Goal: Task Accomplishment & Management: Manage account settings

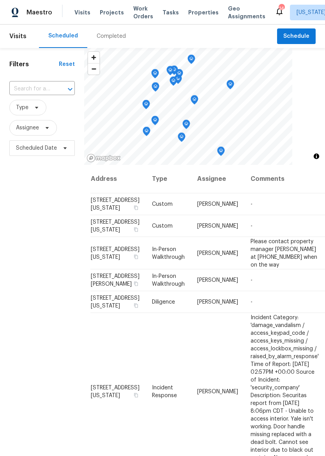
scroll to position [0, 4]
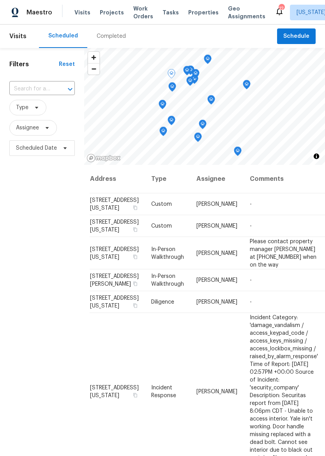
click at [105, 203] on span "[STREET_ADDRESS][US_STATE]" at bounding box center [114, 203] width 49 height 13
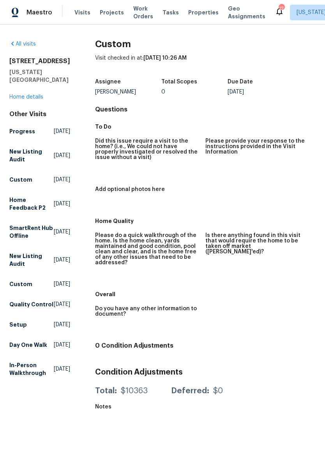
click at [35, 100] on link "Home details" at bounding box center [26, 96] width 34 height 5
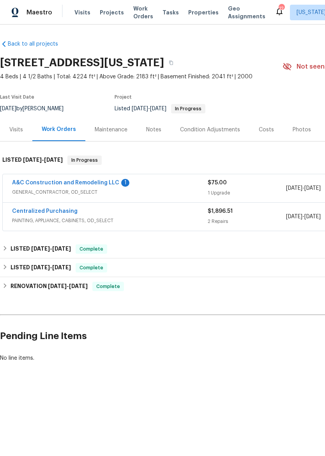
click at [153, 128] on div "Notes" at bounding box center [153, 130] width 15 height 8
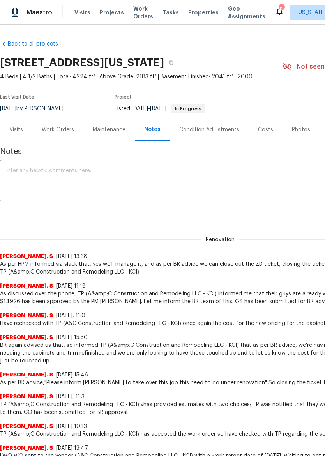
click at [234, 175] on textarea at bounding box center [220, 181] width 431 height 27
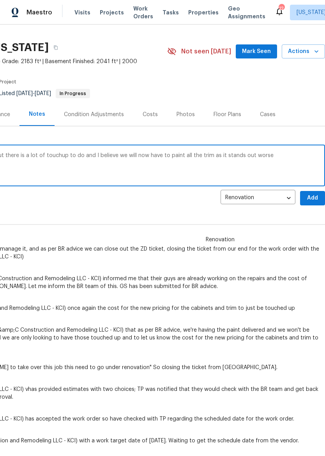
scroll to position [15, 115]
type textarea "Trade partner has finished interior paint, but there is a lot of touchup to do …"
click at [312, 198] on span "Add" at bounding box center [312, 198] width 12 height 10
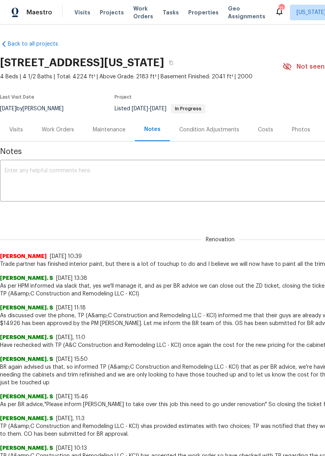
scroll to position [0, 0]
click at [57, 133] on div "Work Orders" at bounding box center [58, 130] width 32 height 8
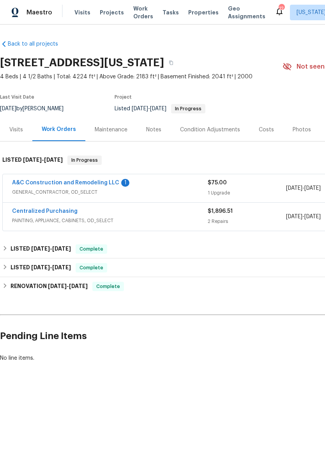
click at [58, 183] on link "A&C Construction and Remodeling LLC" at bounding box center [65, 182] width 107 height 5
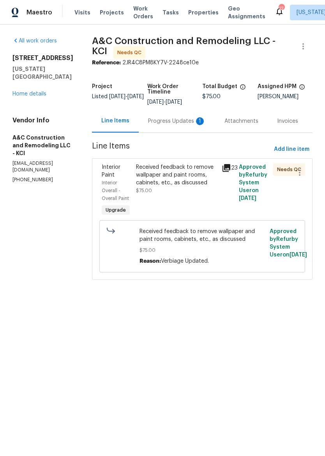
click at [166, 125] on div "Progress Updates 1" at bounding box center [177, 121] width 58 height 8
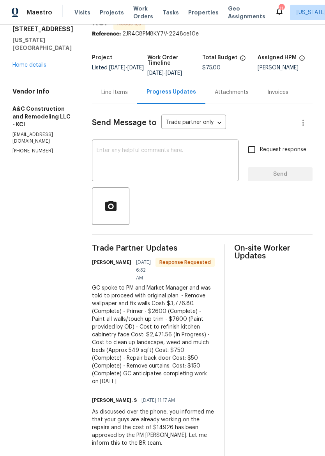
scroll to position [27, 0]
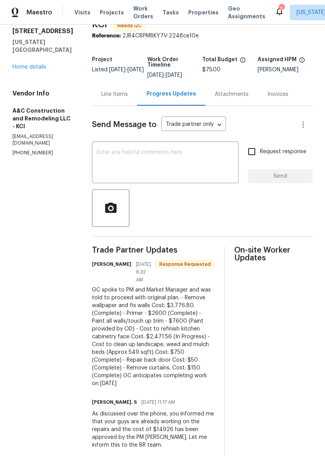
click at [198, 156] on textarea at bounding box center [165, 163] width 137 height 27
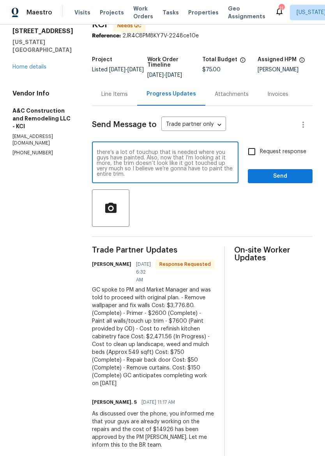
scroll to position [5, 0]
type textarea "Hey Charles, after looking at this property, there’s a lot of touchup that is n…"
click at [300, 181] on span "Send" at bounding box center [280, 176] width 52 height 10
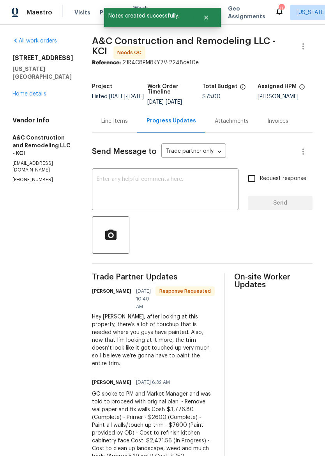
scroll to position [0, 0]
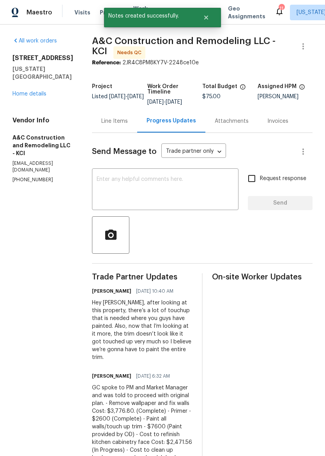
click at [13, 16] on img at bounding box center [15, 13] width 7 height 10
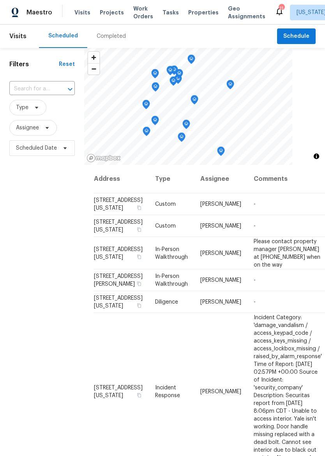
click at [194, 15] on span "Properties" at bounding box center [203, 13] width 30 height 8
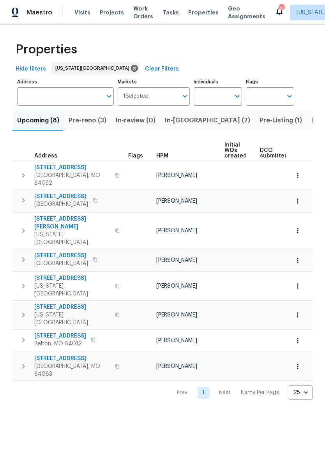
click at [311, 123] on span "Listed (31)" at bounding box center [327, 120] width 32 height 11
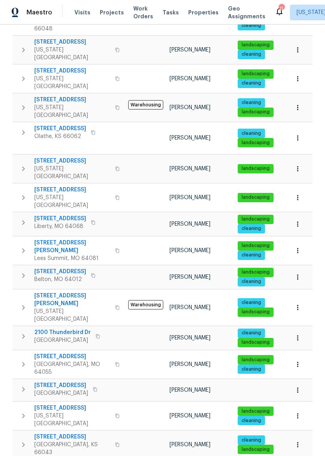
scroll to position [334, 0]
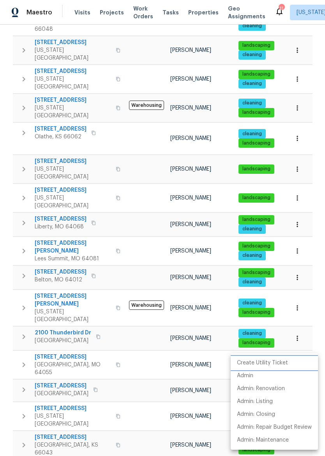
click at [291, 363] on li "Create Utility Ticket" at bounding box center [274, 362] width 87 height 13
click at [19, 11] on div at bounding box center [162, 228] width 325 height 456
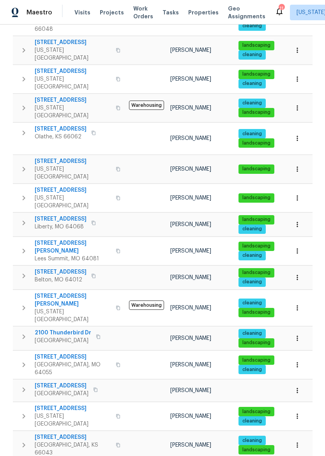
click at [18, 13] on img at bounding box center [15, 13] width 7 height 10
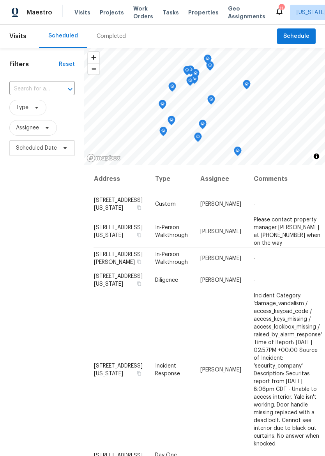
click at [200, 9] on span "Properties" at bounding box center [203, 13] width 30 height 8
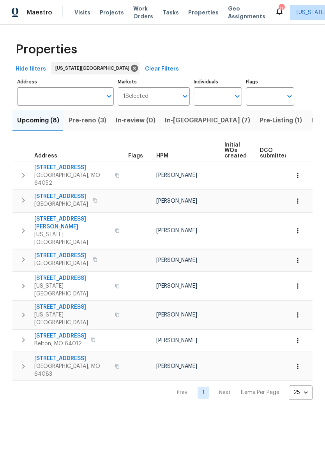
click at [311, 121] on span "Listed (31)" at bounding box center [327, 120] width 32 height 11
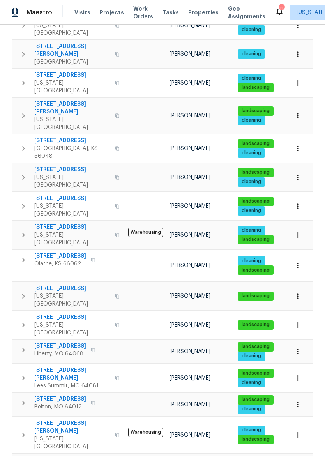
scroll to position [208, 0]
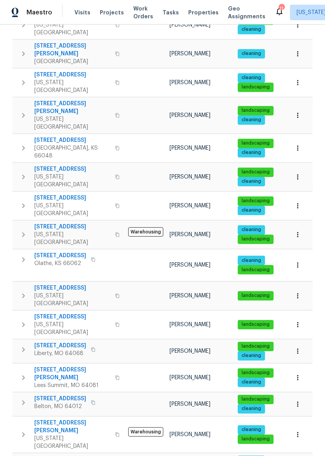
click at [19, 291] on icon "button" at bounding box center [23, 295] width 9 height 9
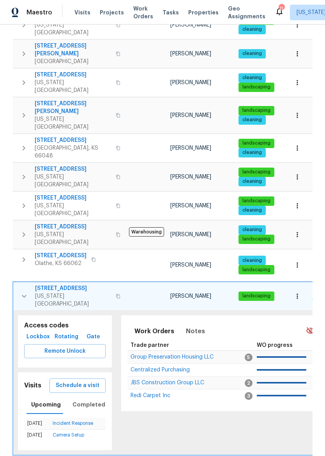
click at [36, 332] on span "Lockbox" at bounding box center [38, 337] width 22 height 10
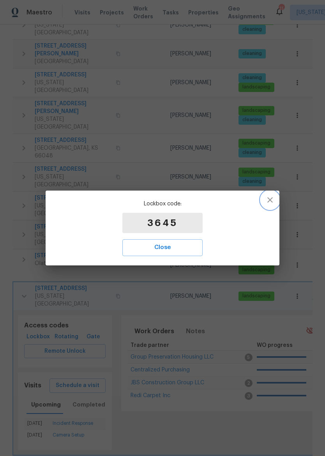
click at [267, 200] on icon "button" at bounding box center [269, 199] width 9 height 9
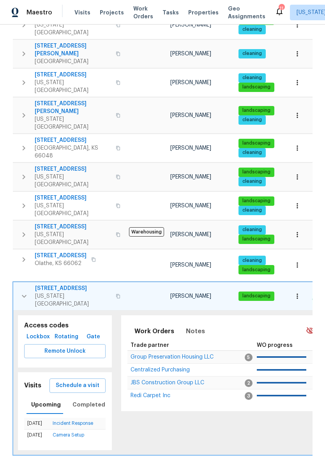
click at [34, 332] on span "Lockbox" at bounding box center [38, 337] width 22 height 10
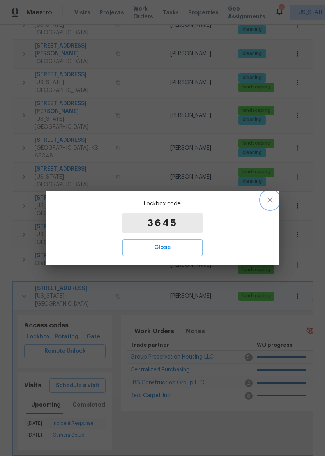
click at [268, 208] on button "button" at bounding box center [269, 199] width 19 height 19
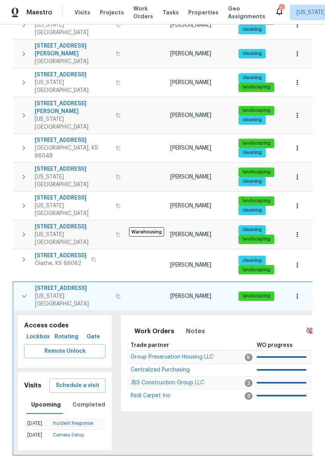
click at [20, 291] on icon "button" at bounding box center [23, 295] width 9 height 9
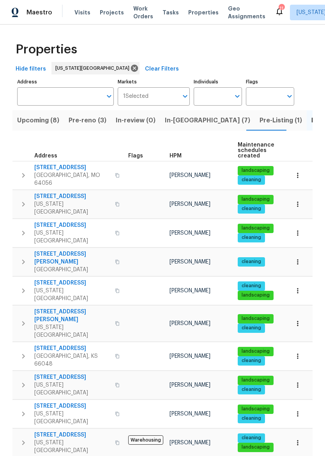
scroll to position [0, 0]
click at [12, 11] on img at bounding box center [15, 13] width 7 height 10
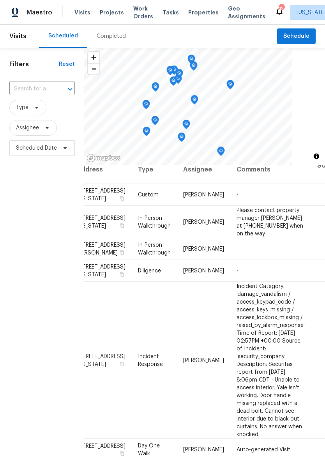
scroll to position [9, 17]
click at [0, 0] on icon at bounding box center [0, 0] width 0 height 0
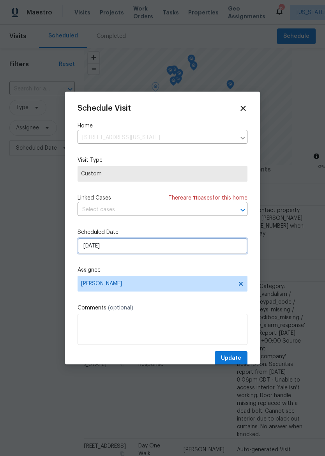
click at [209, 253] on input "8/28/2025" at bounding box center [162, 246] width 170 height 16
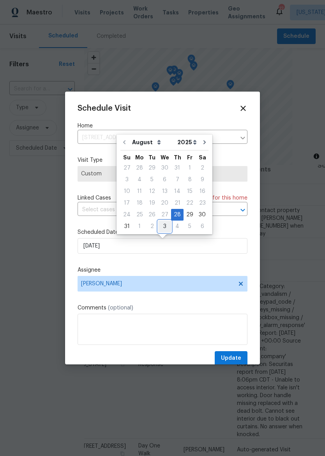
click at [166, 228] on div "3" at bounding box center [164, 226] width 13 height 11
type input "9/3/2025"
select select "8"
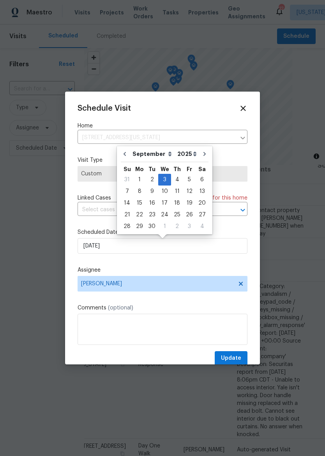
click at [238, 232] on label "Scheduled Date" at bounding box center [162, 232] width 170 height 8
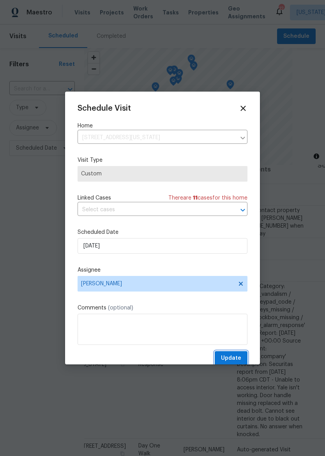
click at [234, 354] on button "Update" at bounding box center [231, 358] width 33 height 14
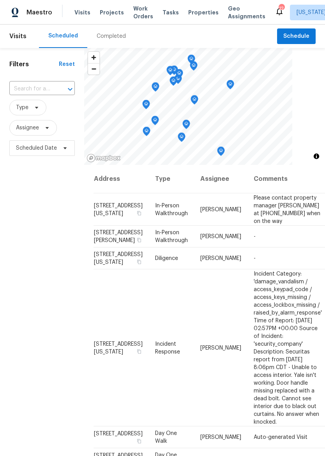
scroll to position [0, 0]
